Goal: Find specific page/section: Find specific page/section

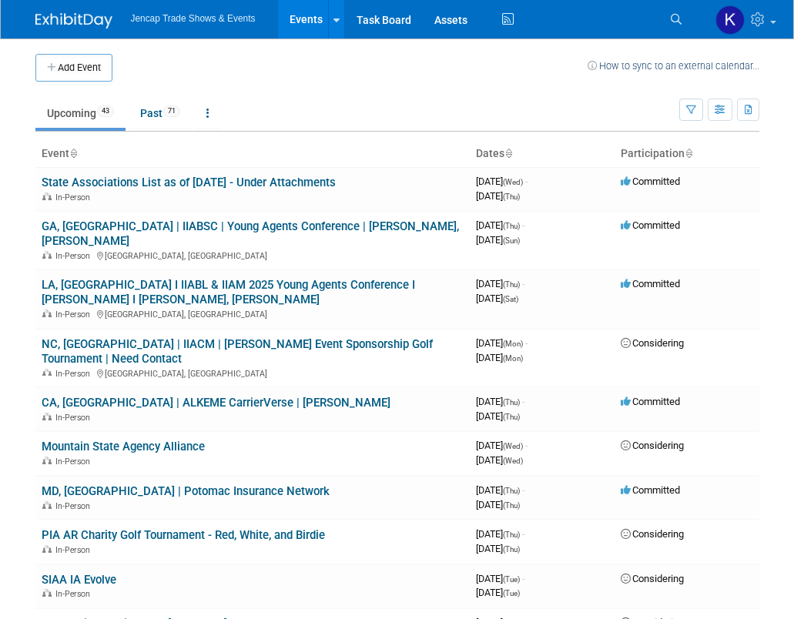
click at [193, 484] on link "MD, [GEOGRAPHIC_DATA] | Potomac Insurance Network" at bounding box center [186, 491] width 288 height 14
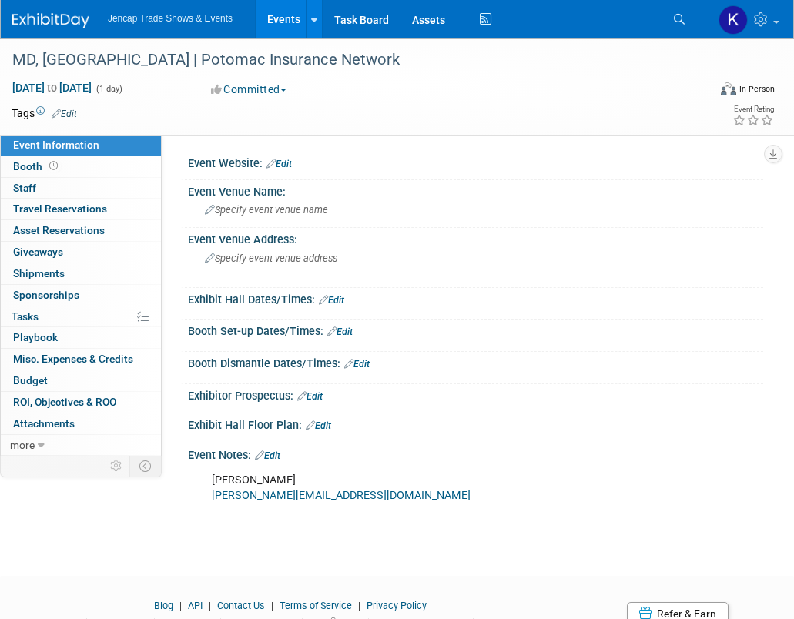
click at [130, 15] on span "Jencap Trade Shows & Events" at bounding box center [170, 18] width 125 height 11
click at [52, 20] on img at bounding box center [50, 20] width 77 height 15
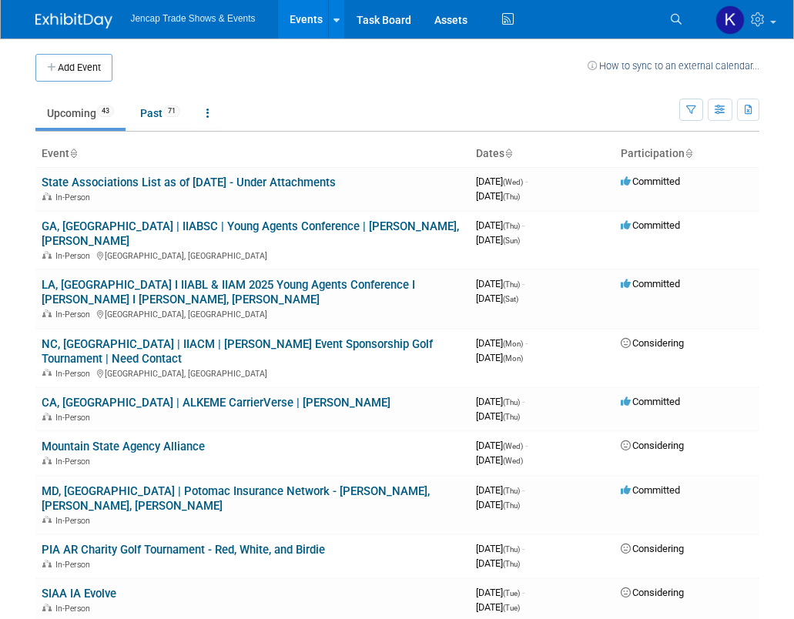
click at [793, 608] on body "Jencap Trade Shows & Events Events Add Event Bulk Upload Events Shareable Event…" at bounding box center [397, 309] width 794 height 619
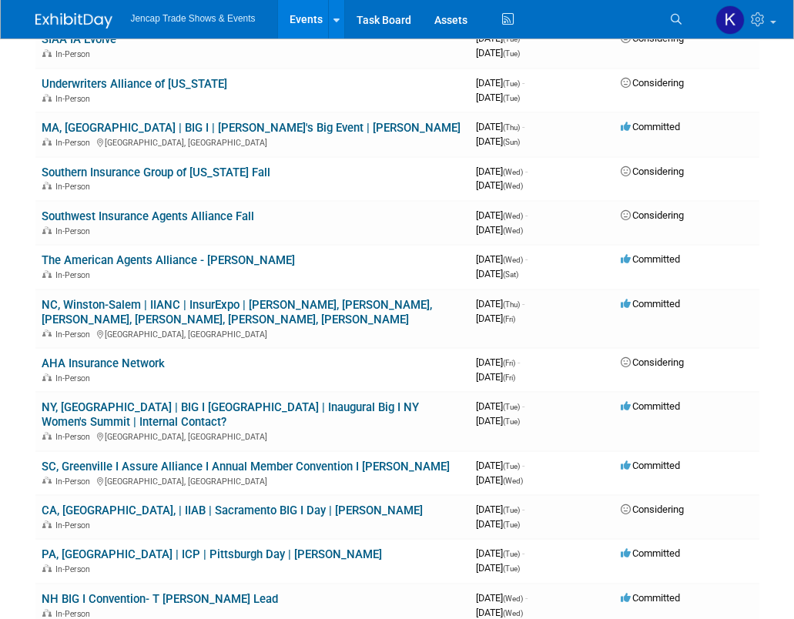
scroll to position [555, 0]
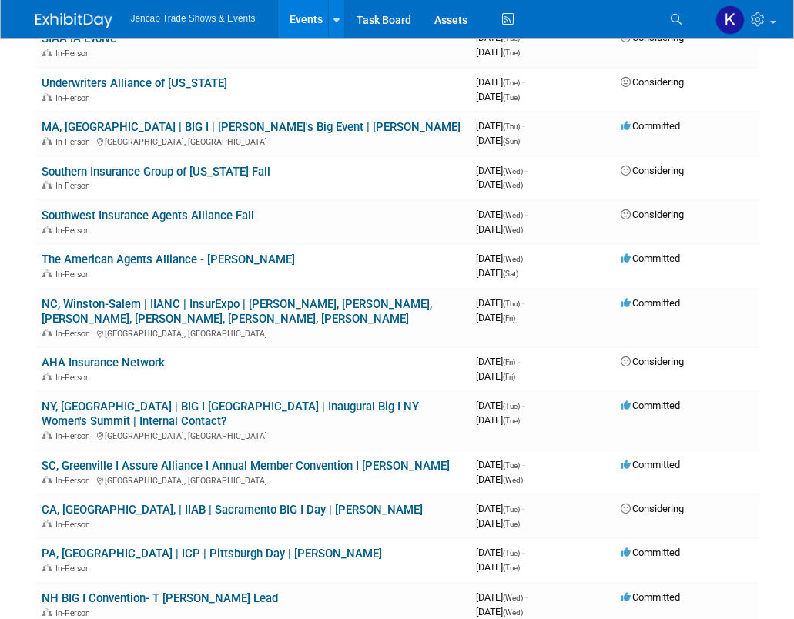
click at [266, 400] on link "NY, [GEOGRAPHIC_DATA] | BIG I [GEOGRAPHIC_DATA] | Inaugural Big I NY Women's Su…" at bounding box center [230, 414] width 377 height 28
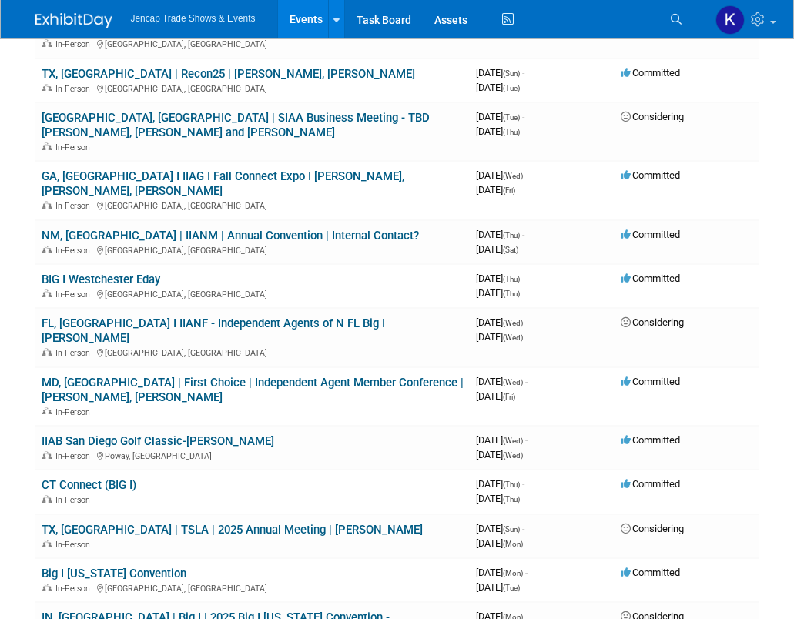
scroll to position [1257, 0]
